Goal: Find specific page/section: Find specific page/section

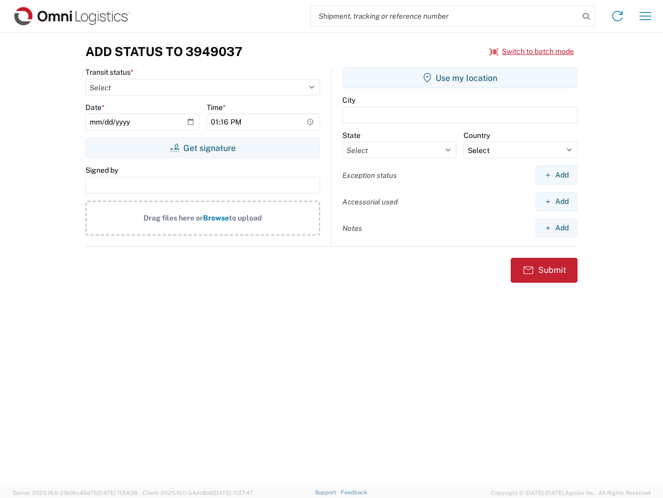
click at [445, 16] on input "search" at bounding box center [445, 16] width 268 height 20
click at [587, 17] on icon at bounding box center [586, 16] width 15 height 15
click at [618, 16] on icon at bounding box center [617, 16] width 17 height 17
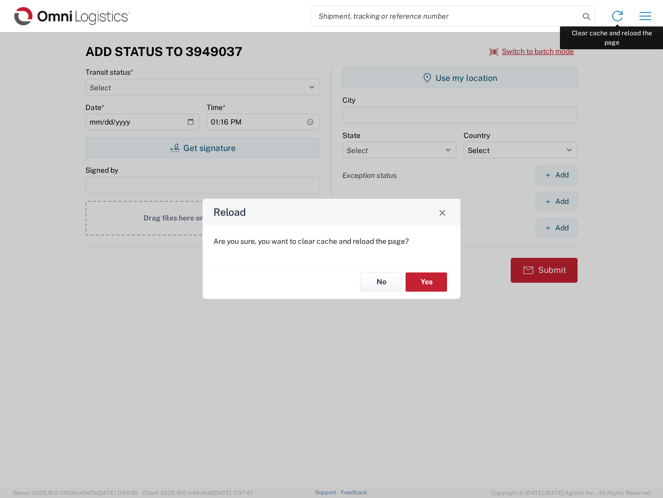
click at [646, 16] on div "Reload Are you sure, you want to clear cache and reload the page? No Yes" at bounding box center [331, 249] width 663 height 498
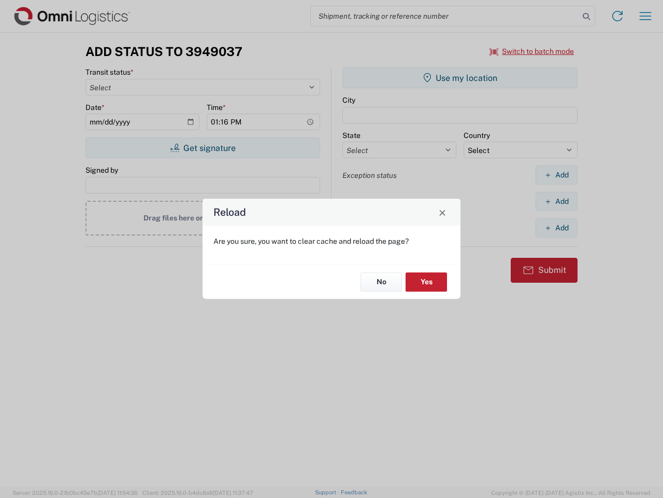
click at [532, 51] on div "Reload Are you sure, you want to clear cache and reload the page? No Yes" at bounding box center [331, 249] width 663 height 498
click at [203, 148] on div "Reload Are you sure, you want to clear cache and reload the page? No Yes" at bounding box center [331, 249] width 663 height 498
click at [460, 78] on div "Reload Are you sure, you want to clear cache and reload the page? No Yes" at bounding box center [331, 249] width 663 height 498
click at [557, 175] on div "Reload Are you sure, you want to clear cache and reload the page? No Yes" at bounding box center [331, 249] width 663 height 498
click at [557, 201] on div "Reload Are you sure, you want to clear cache and reload the page? No Yes" at bounding box center [331, 249] width 663 height 498
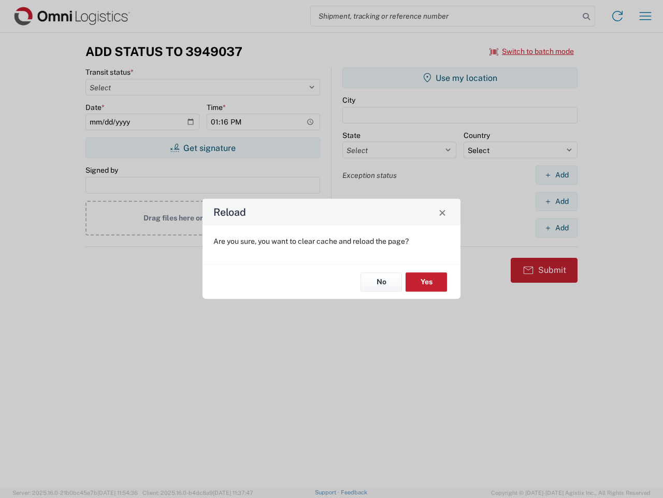
click at [557, 228] on div "Reload Are you sure, you want to clear cache and reload the page? No Yes" at bounding box center [331, 249] width 663 height 498
